Goal: Task Accomplishment & Management: Manage account settings

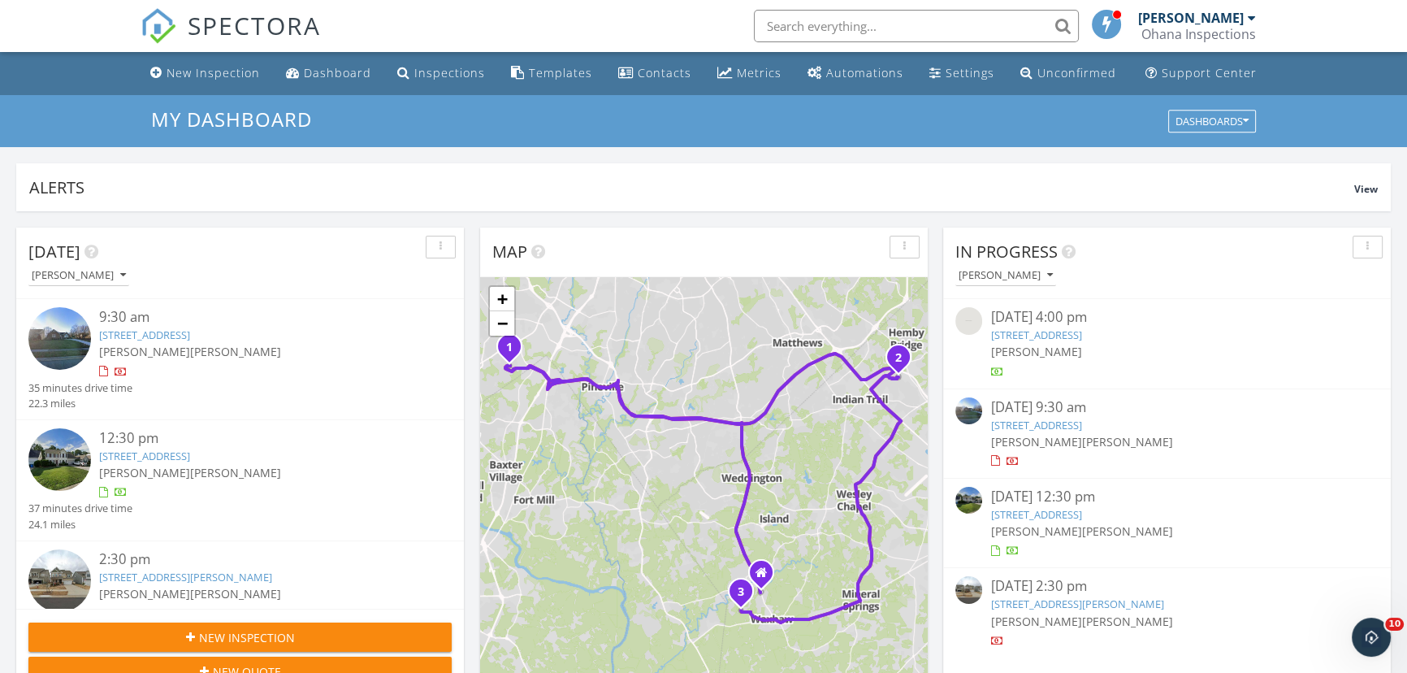
click at [765, 244] on div "Map" at bounding box center [691, 252] width 399 height 24
click at [333, 76] on div "Dashboard" at bounding box center [337, 72] width 67 height 15
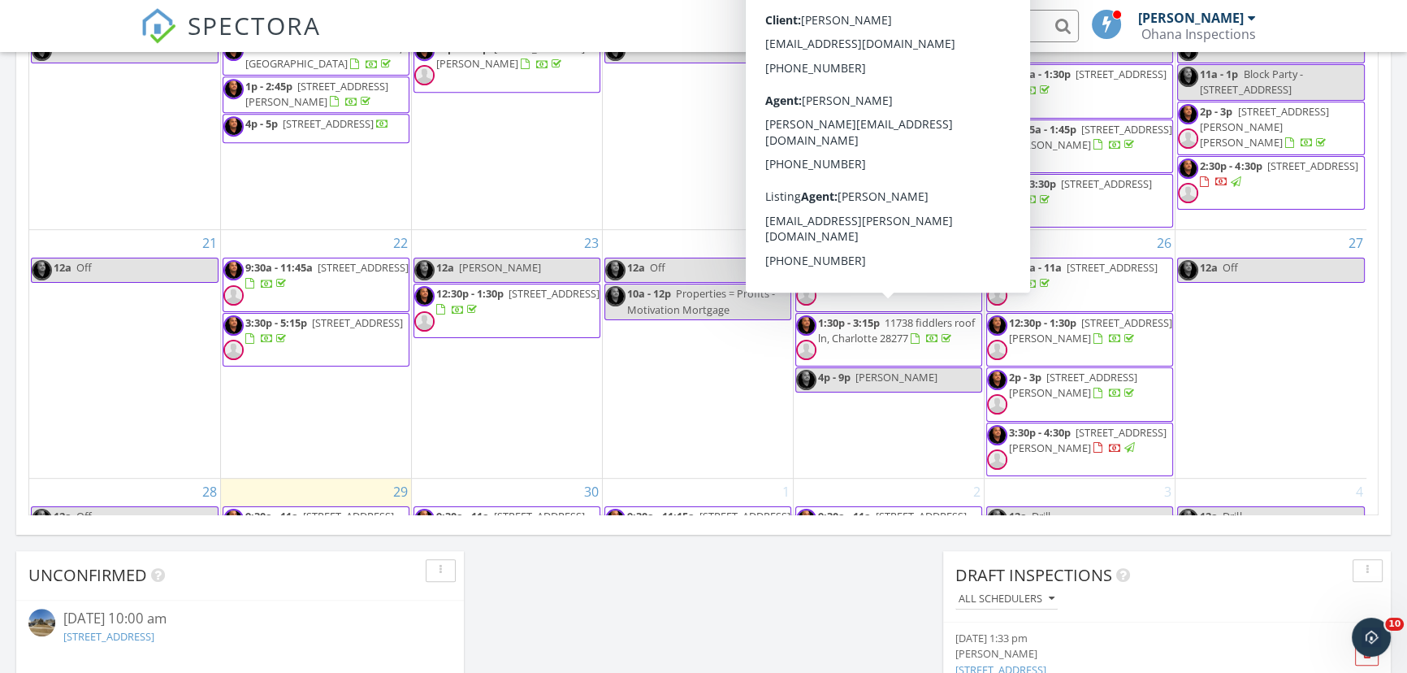
scroll to position [276, 0]
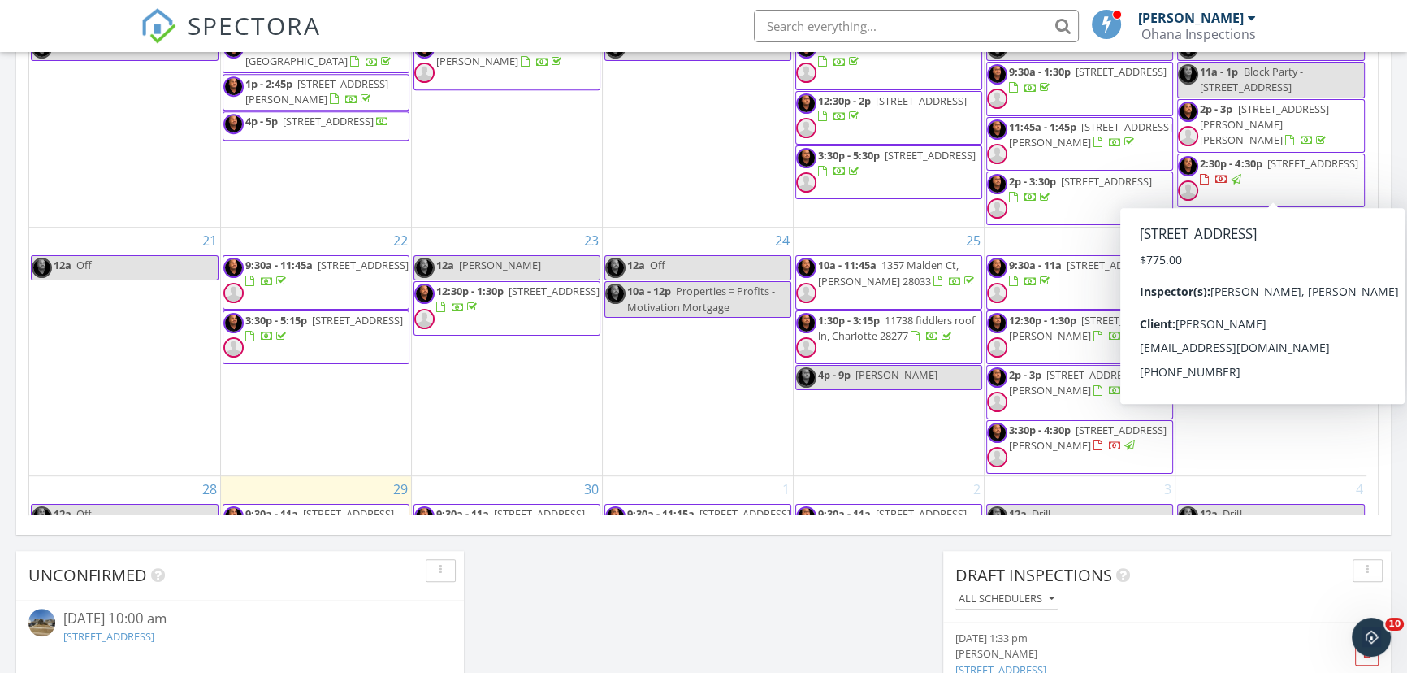
click at [1266, 167] on span "2219 Courtyard Lane, Monroe 28112" at bounding box center [1311, 163] width 91 height 15
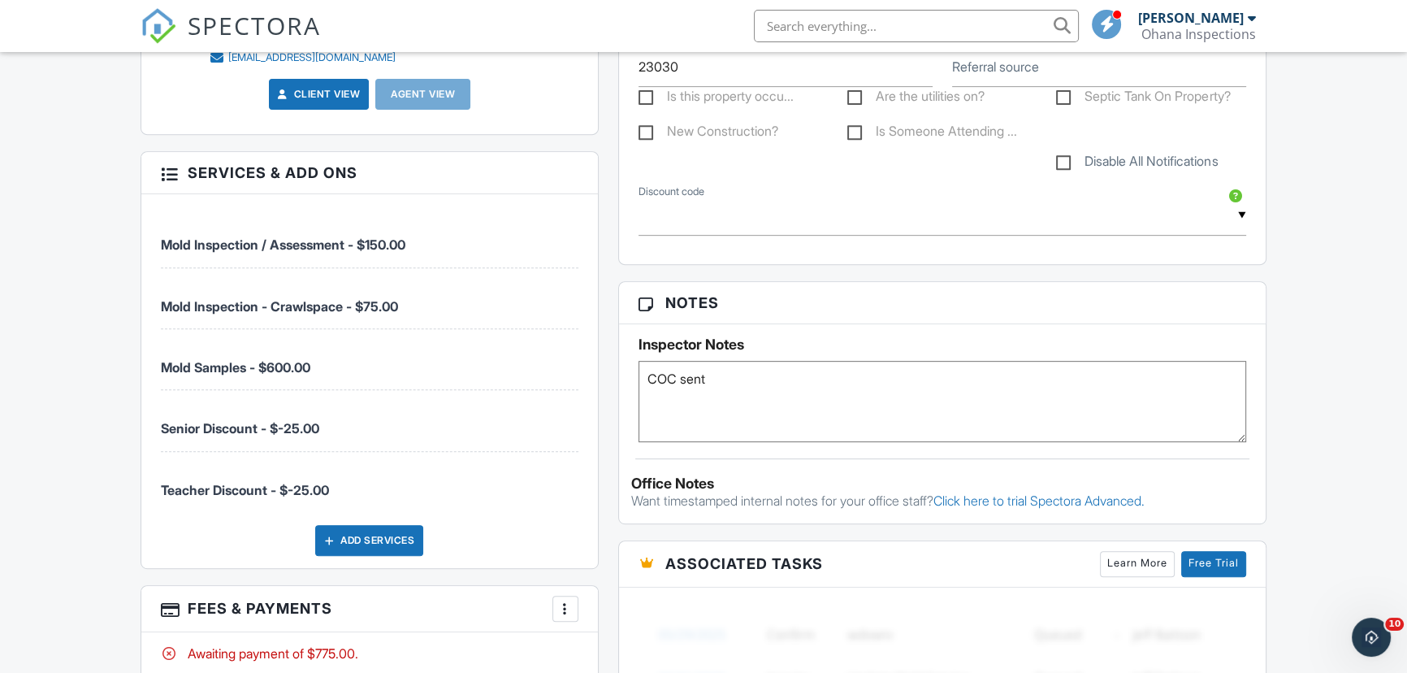
scroll to position [849, 0]
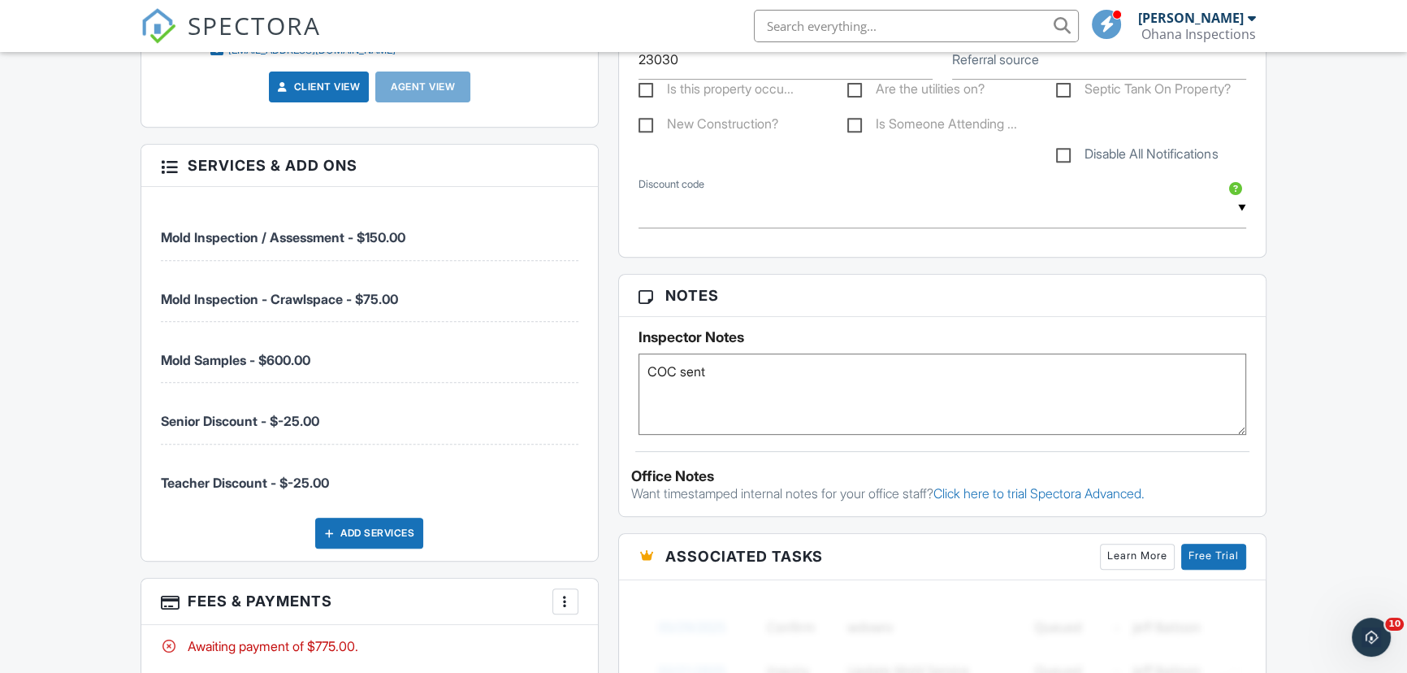
click at [759, 361] on textarea "COC sent" at bounding box center [942, 393] width 608 height 81
type textarea "COC sent [PERSON_NAME] from AdvataClean"
click at [1373, 295] on div "New Inspection Dashboard Inspections Templates Contacts Metrics Automations Set…" at bounding box center [703, 410] width 1407 height 2414
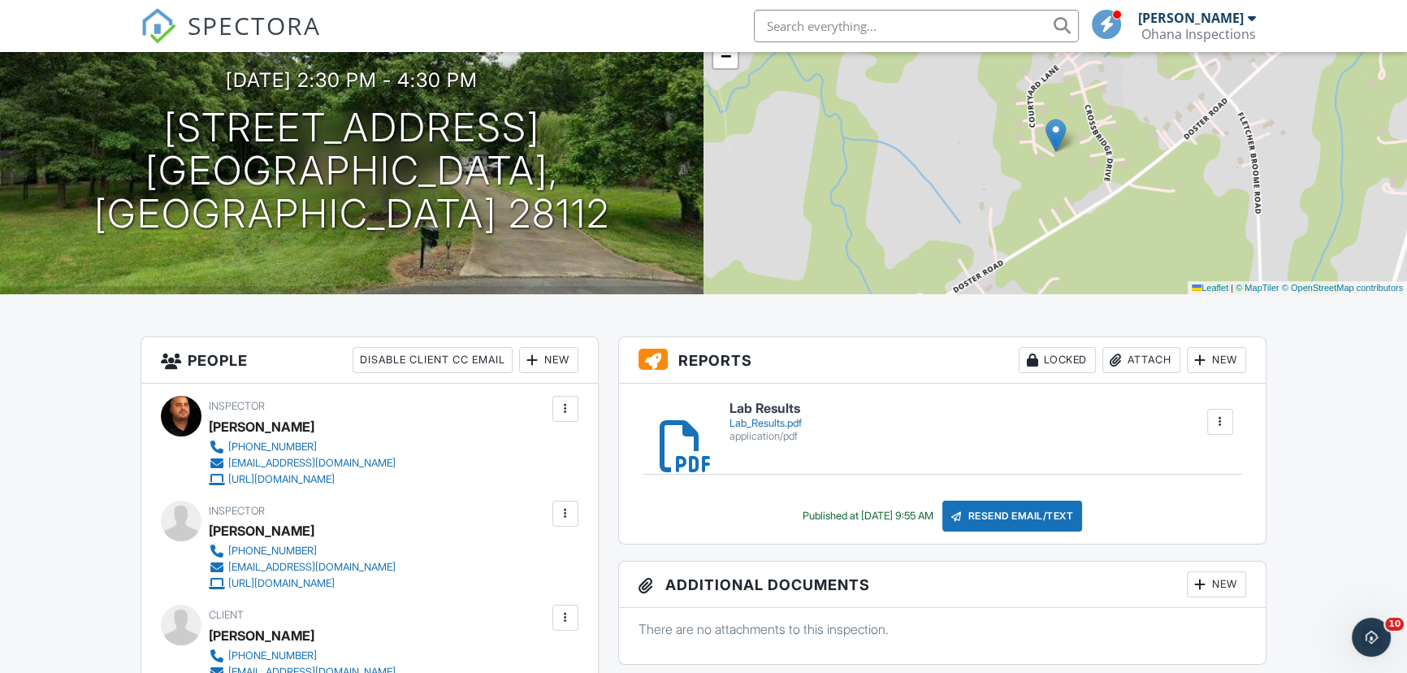
scroll to position [0, 0]
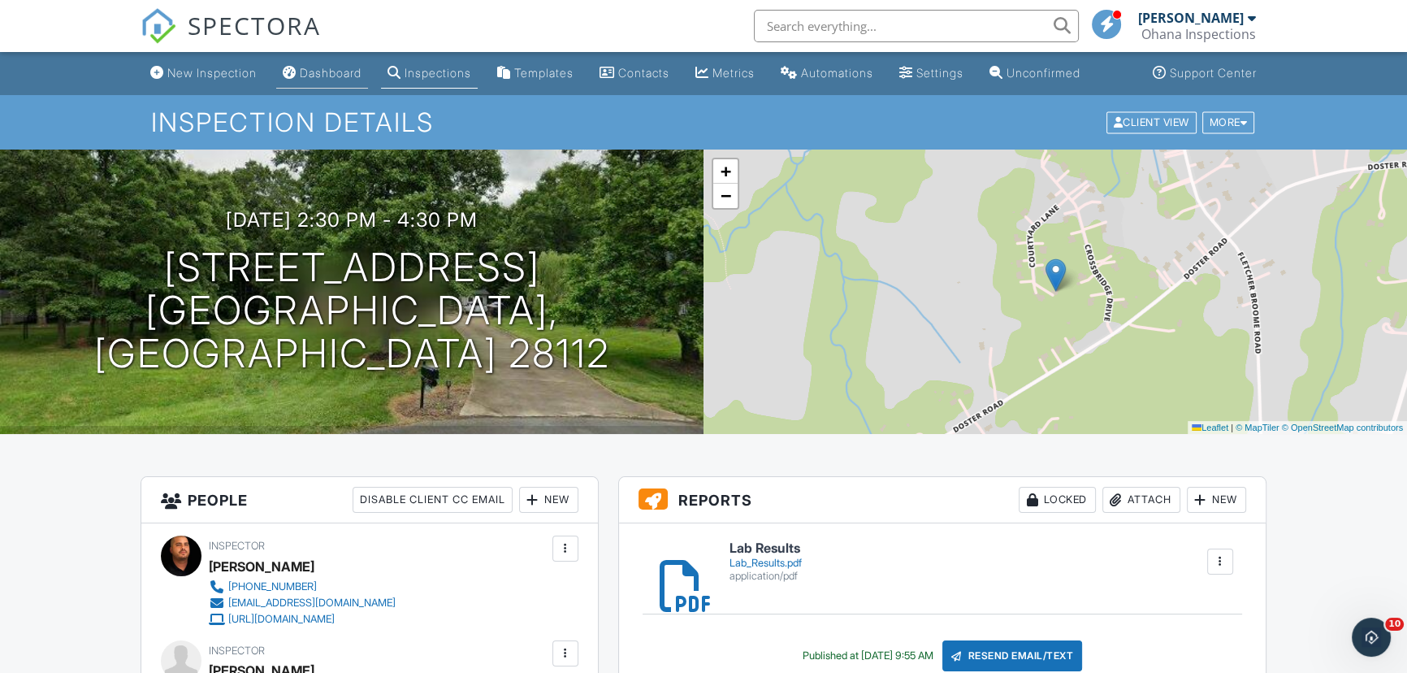
click at [346, 70] on div "Dashboard" at bounding box center [331, 73] width 62 height 14
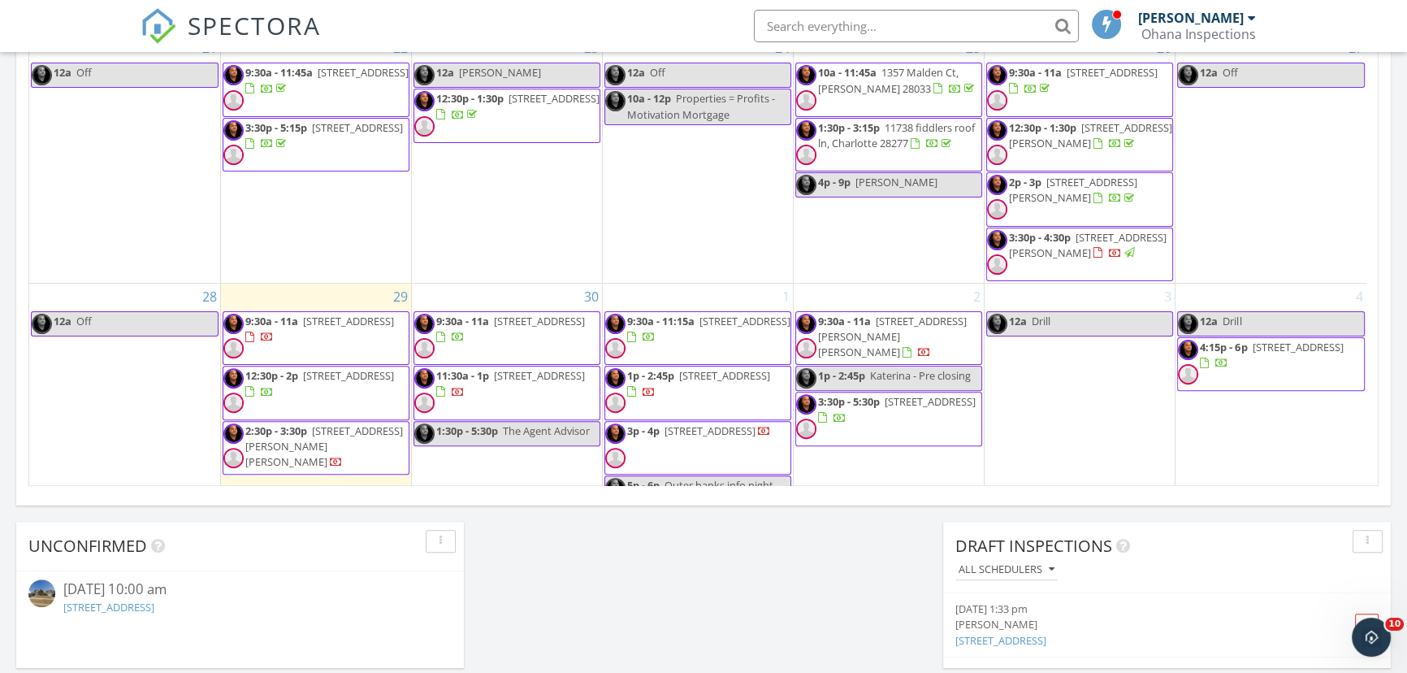
scroll to position [1006, 0]
click at [251, 504] on div "Calendar September 2025 today list day week cal wk 4 wk month Sun Mon Tue Wed T…" at bounding box center [703, 106] width 1374 height 796
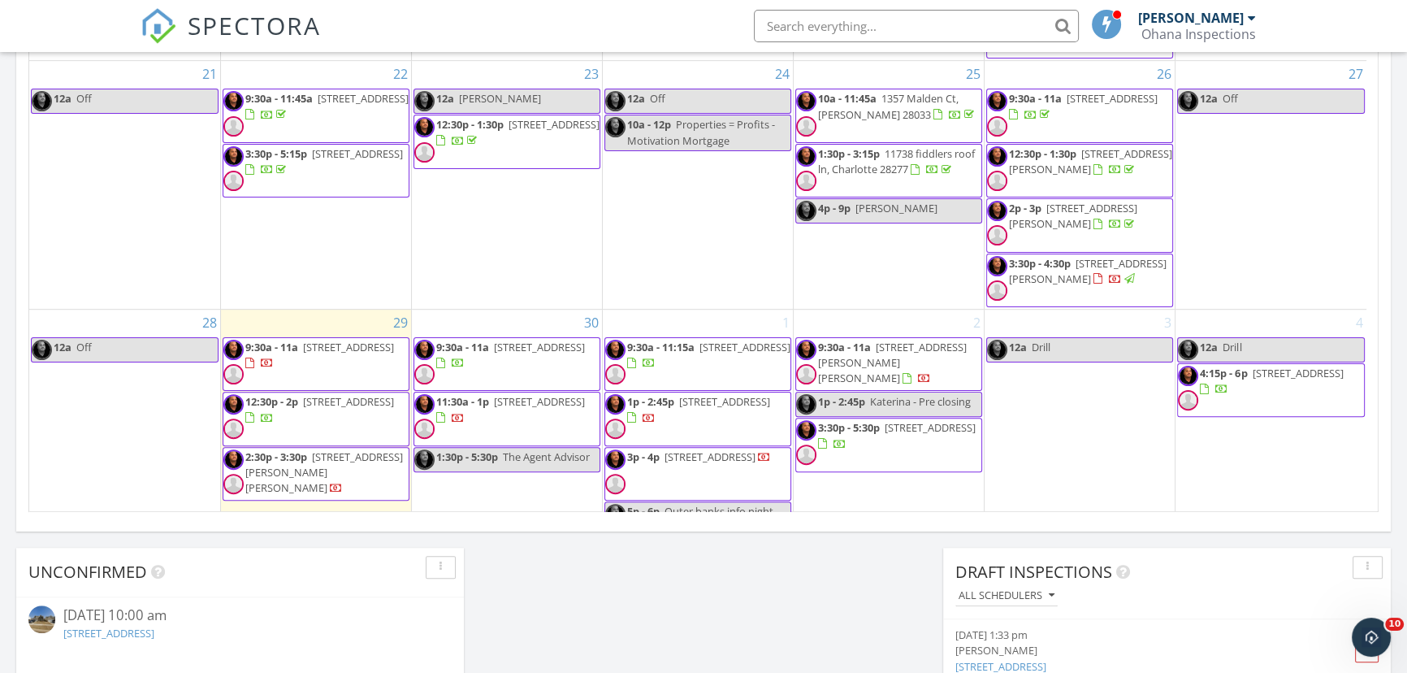
scroll to position [933, 0]
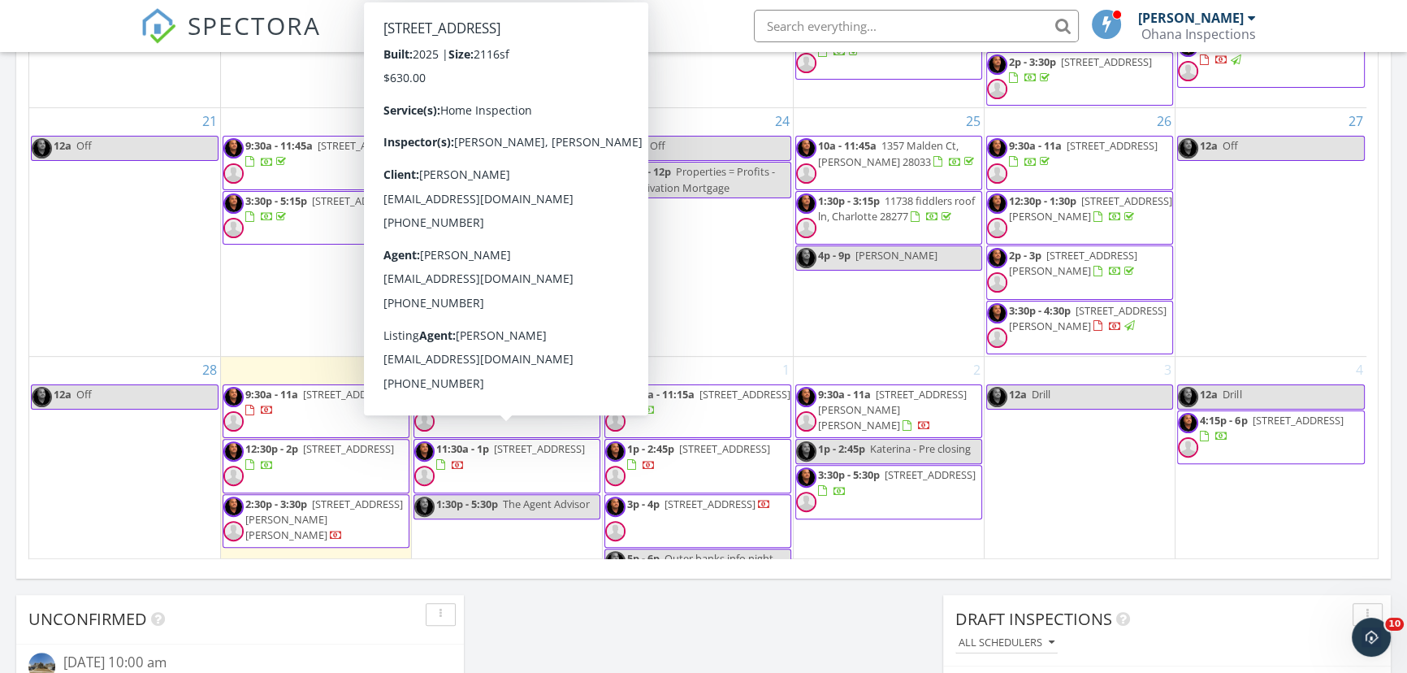
click at [721, 649] on div "Today Oscar Lora 9:30 am 14021 Harlequin Drive , Charlotte, NC 28273 Mauricio A…" at bounding box center [703, 18] width 1407 height 1478
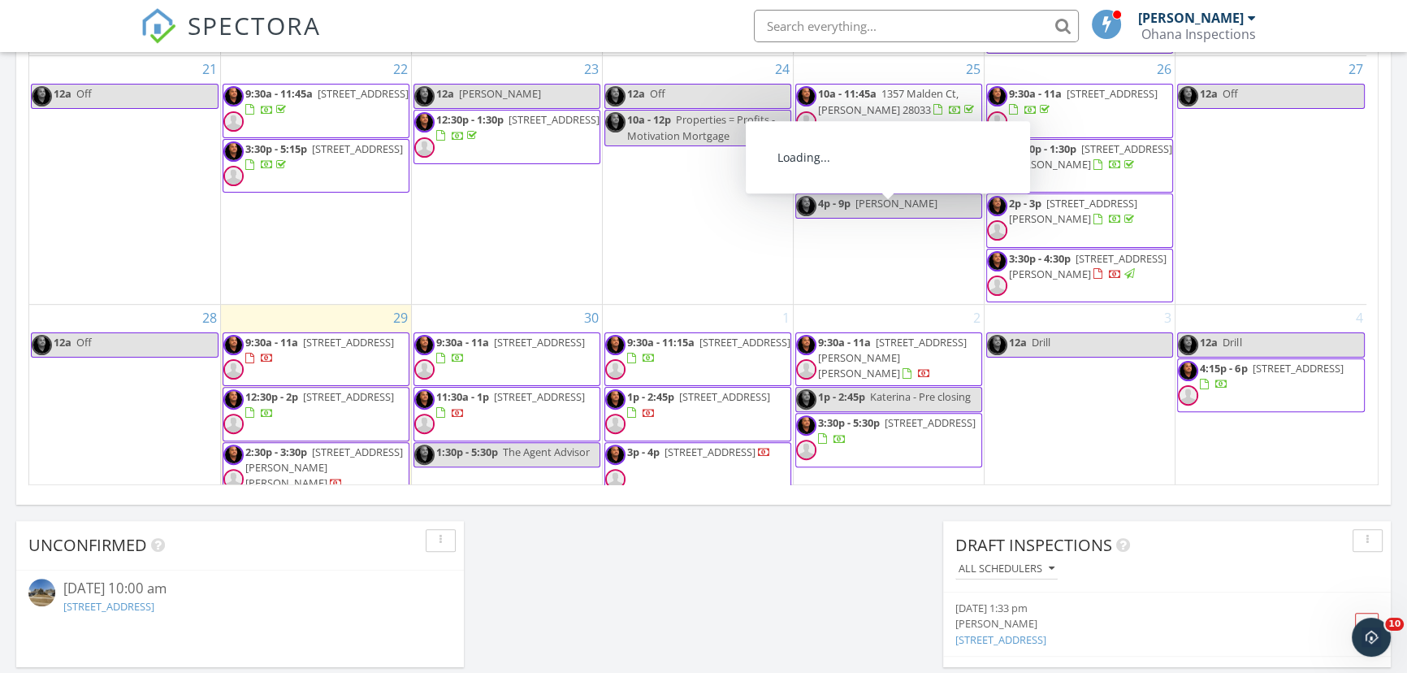
scroll to position [439, 0]
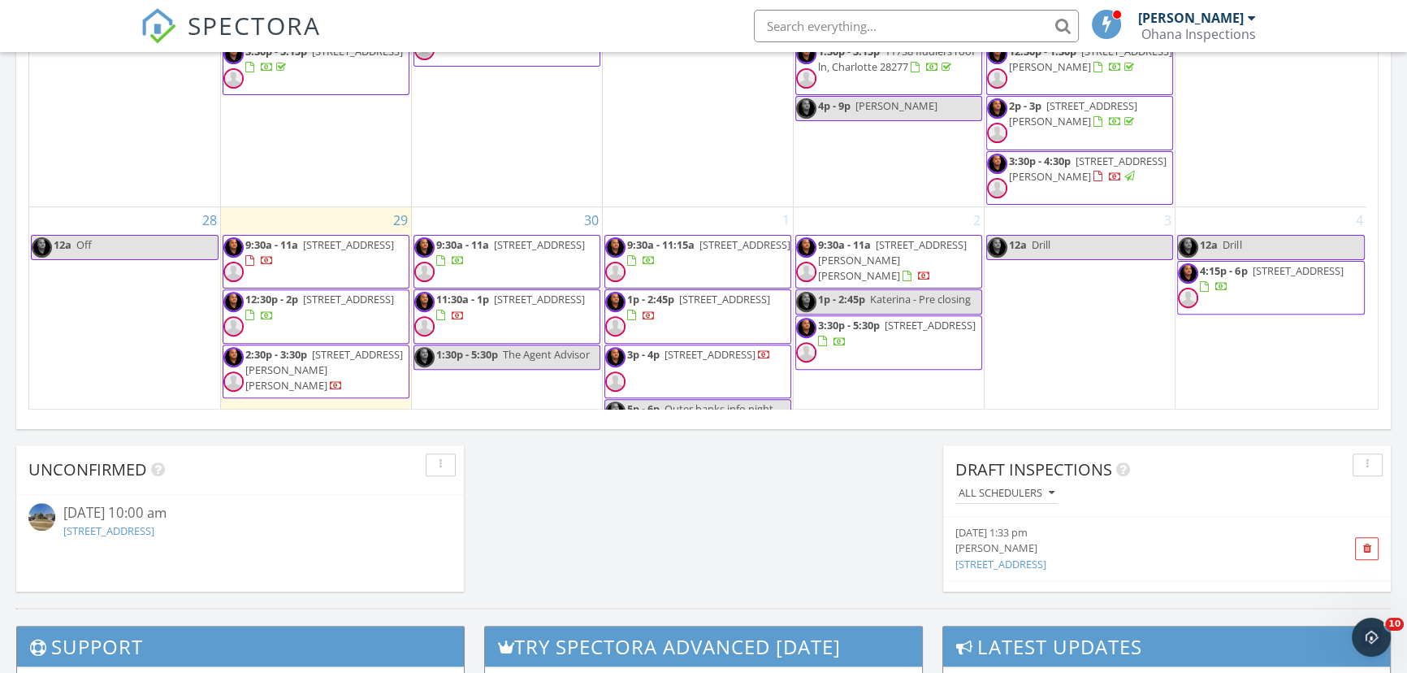
scroll to position [1080, 0]
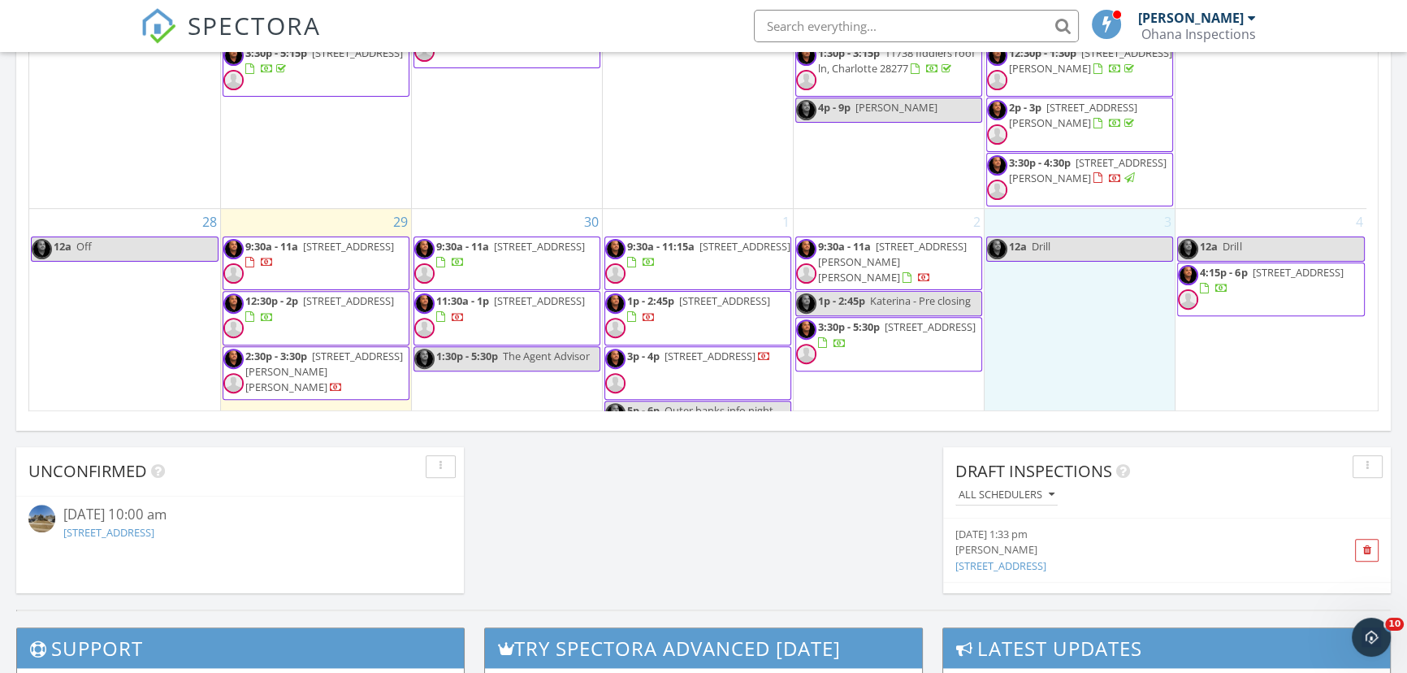
click at [1014, 360] on div "3 12a Drill" at bounding box center [1080, 318] width 190 height 219
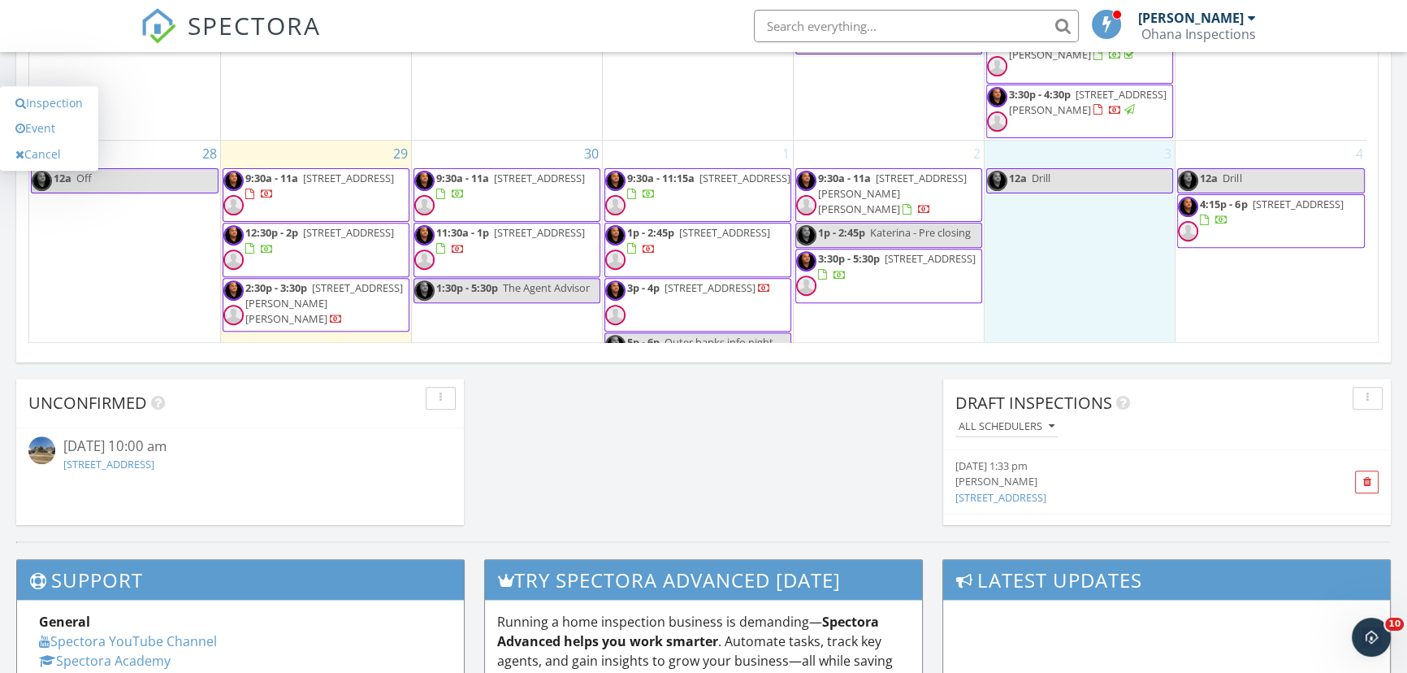
scroll to position [1153, 0]
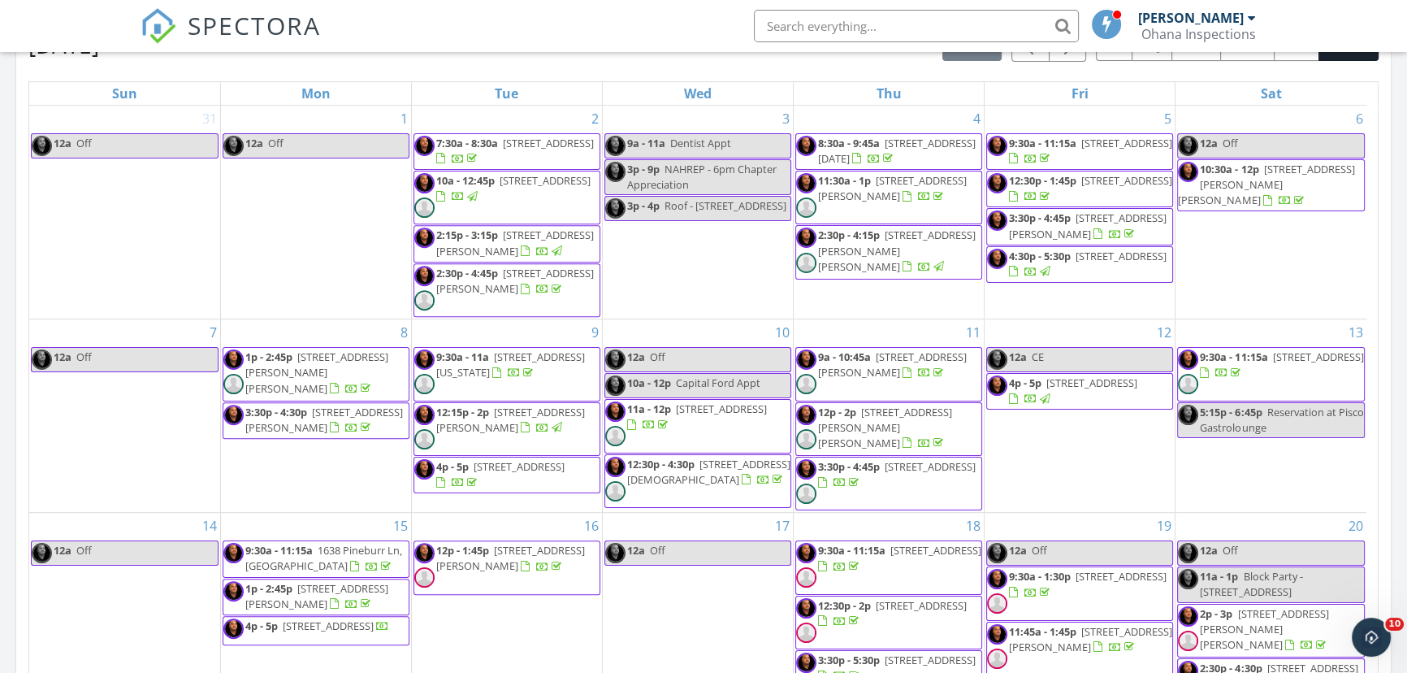
scroll to position [489, 0]
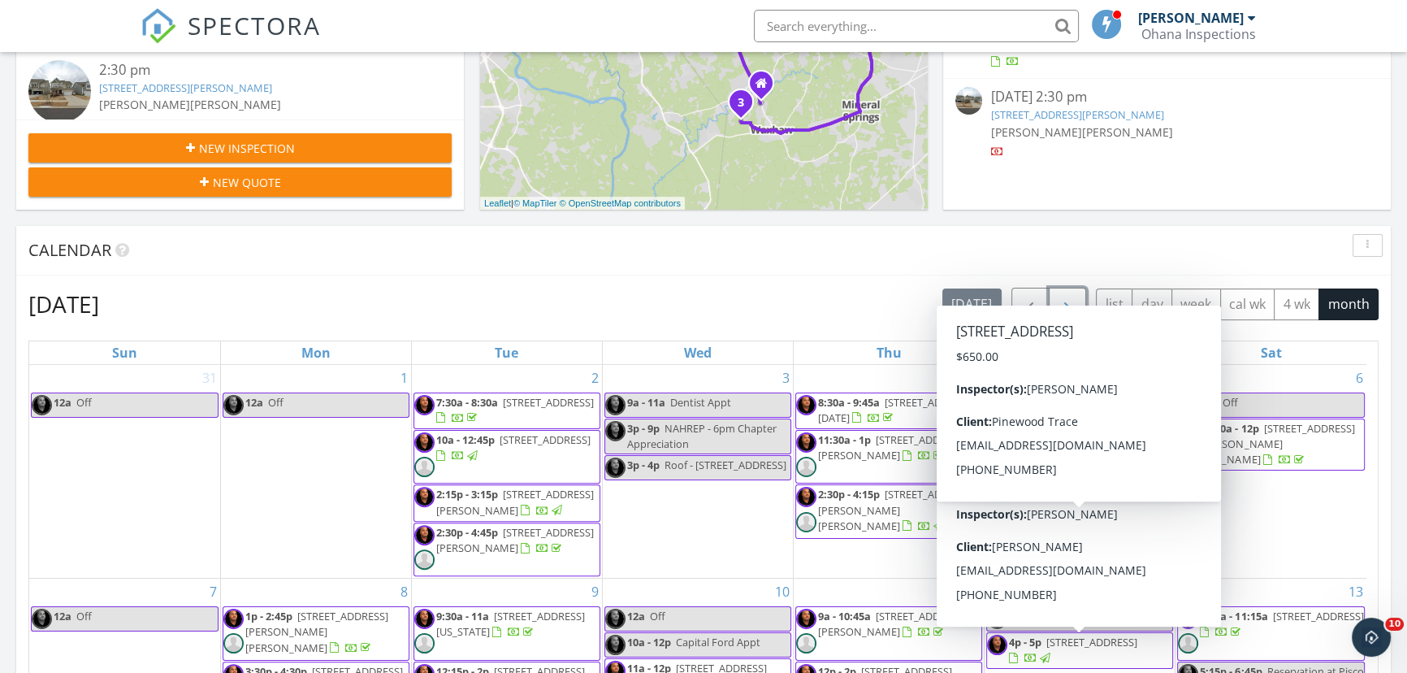
click at [1070, 299] on span "button" at bounding box center [1067, 304] width 19 height 19
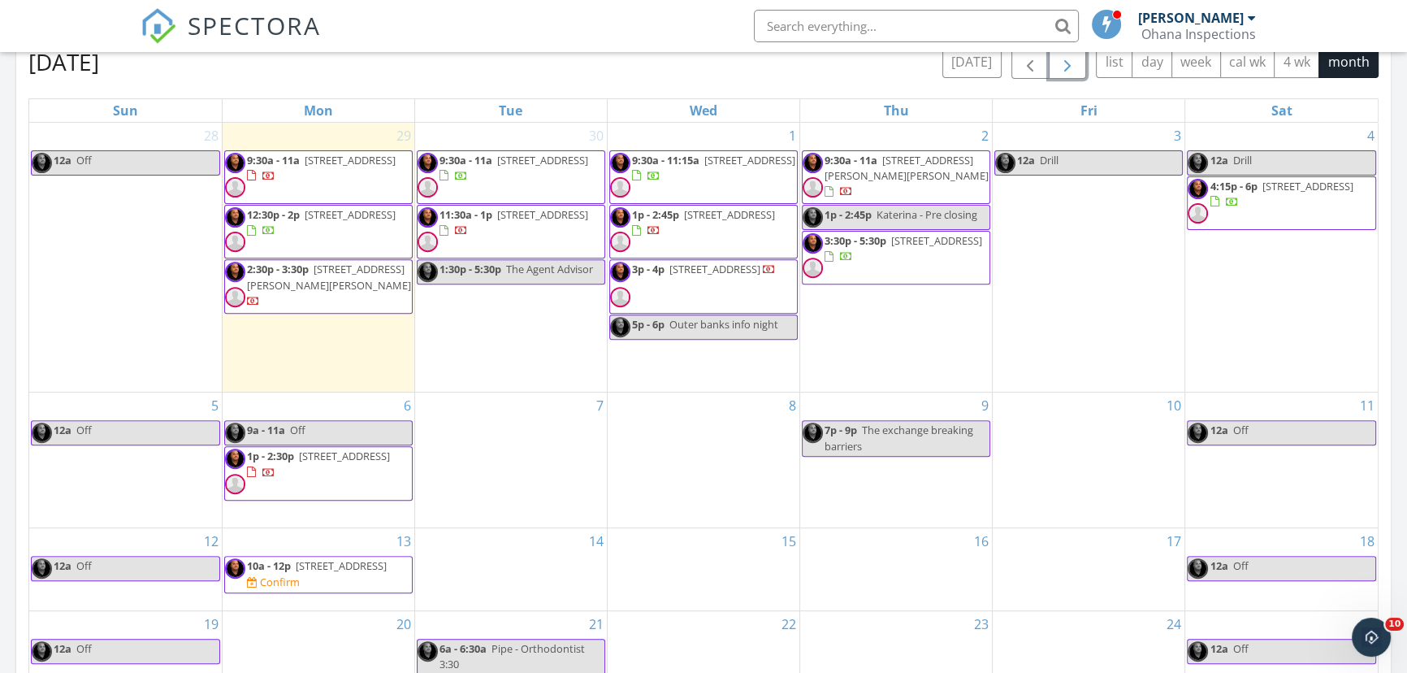
scroll to position [785, 0]
